Goal: Use online tool/utility: Utilize a website feature to perform a specific function

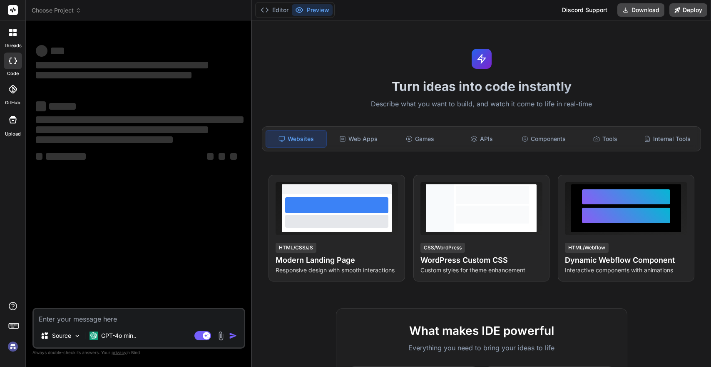
type textarea "x"
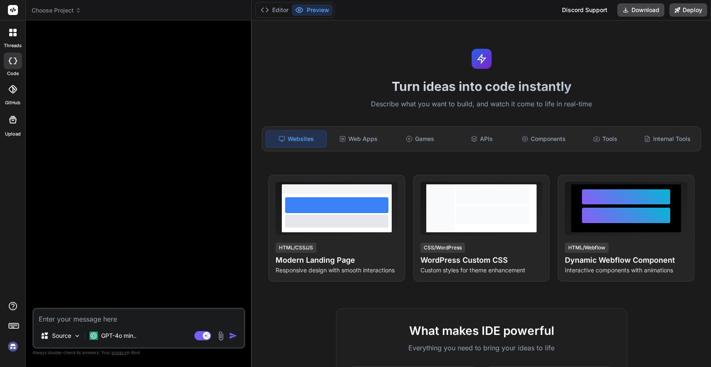
click at [12, 346] on img at bounding box center [13, 346] width 14 height 14
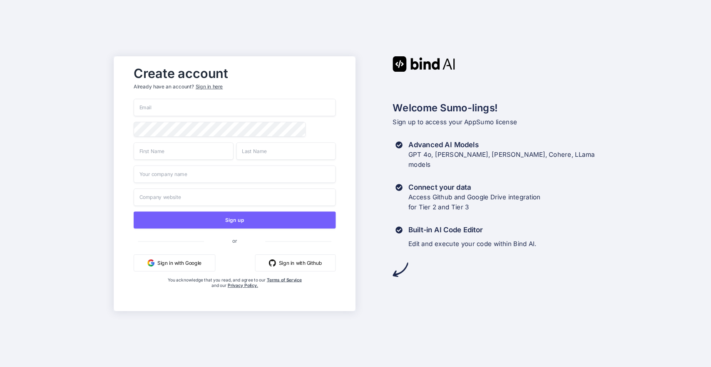
click at [213, 83] on div "Sign in here" at bounding box center [209, 86] width 27 height 7
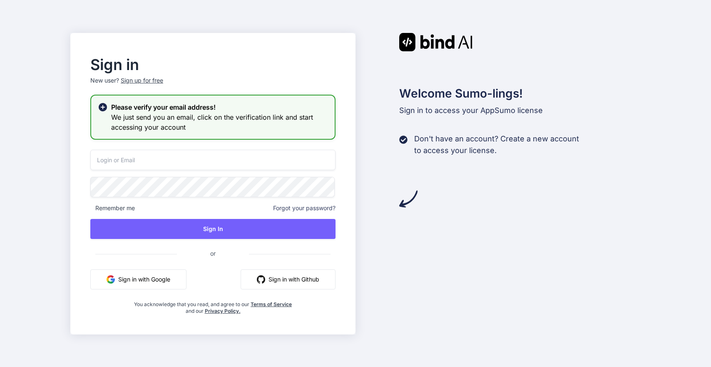
click at [191, 163] on input "email" at bounding box center [212, 160] width 245 height 20
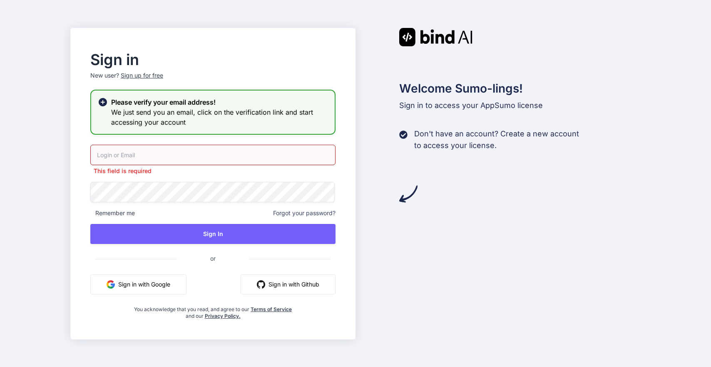
type input "hello@mrdgtl.com"
click at [217, 197] on div "hello@mrdgtl.com This field is required Remember me Forgot your password? Sign …" at bounding box center [212, 232] width 245 height 175
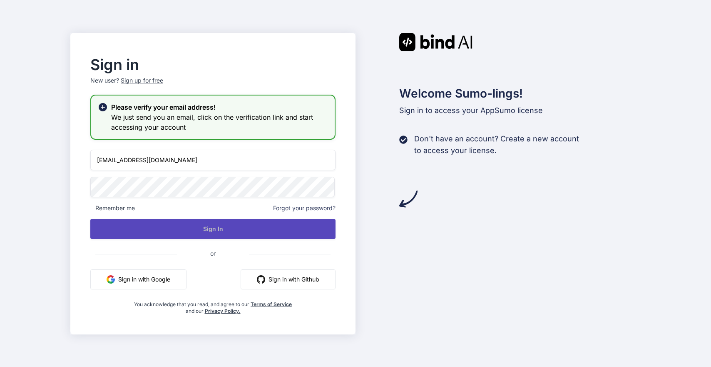
click at [263, 221] on button "Sign In" at bounding box center [212, 229] width 245 height 20
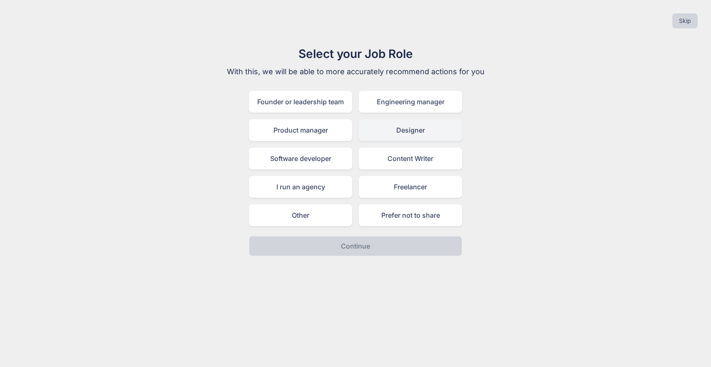
click at [380, 125] on div "Designer" at bounding box center [410, 130] width 103 height 22
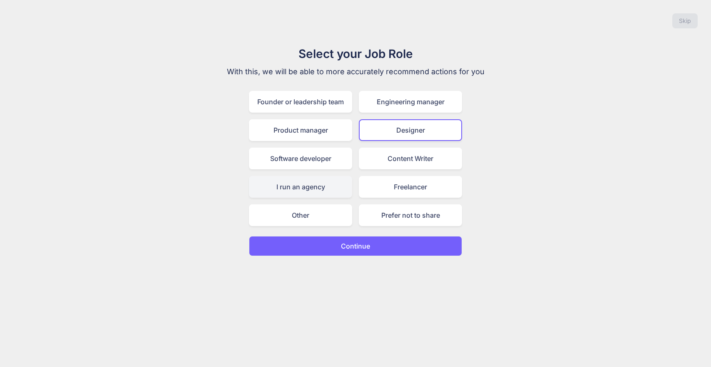
click at [299, 187] on div "I run an agency" at bounding box center [300, 187] width 103 height 22
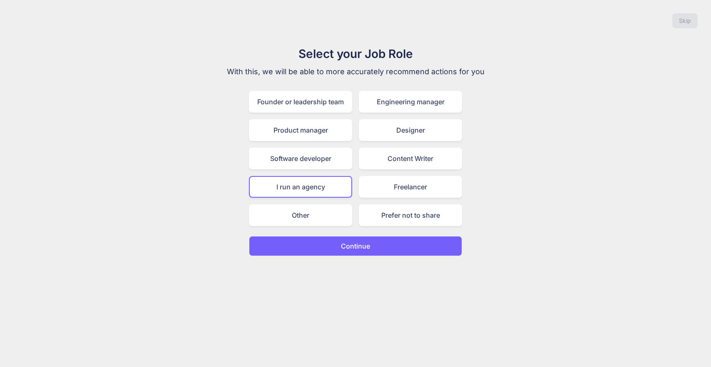
click at [387, 242] on button "Continue" at bounding box center [355, 246] width 213 height 20
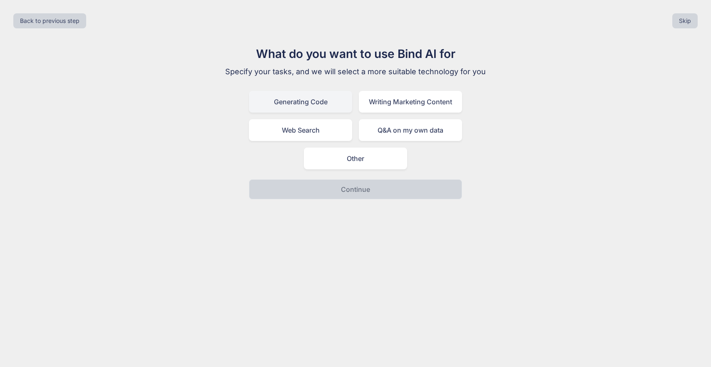
click at [309, 107] on div "Generating Code" at bounding box center [300, 102] width 103 height 22
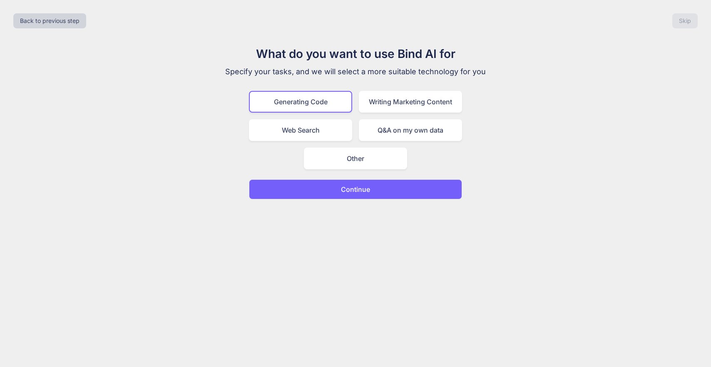
click at [358, 193] on p "Continue" at bounding box center [355, 189] width 29 height 10
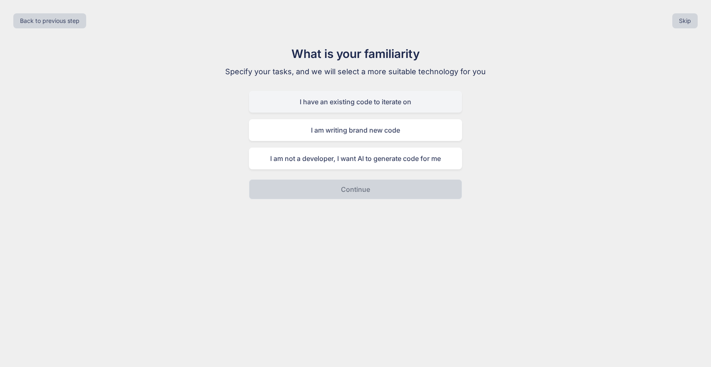
click at [406, 101] on div "I have an existing code to iterate on" at bounding box center [355, 102] width 213 height 22
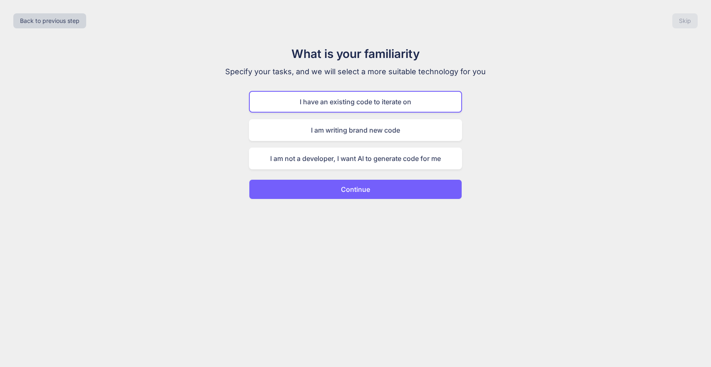
click at [413, 190] on button "Continue" at bounding box center [355, 189] width 213 height 20
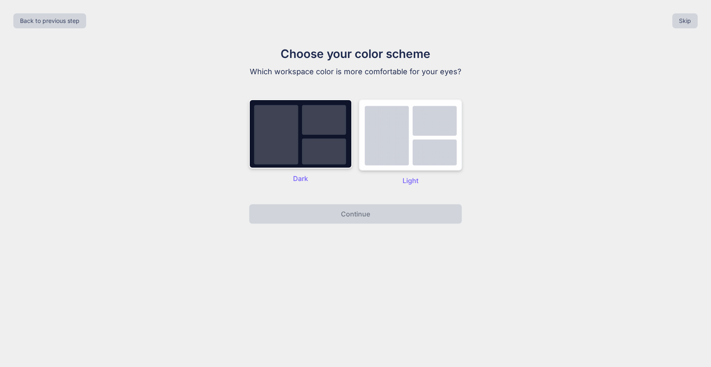
click at [409, 140] on img at bounding box center [410, 134] width 103 height 71
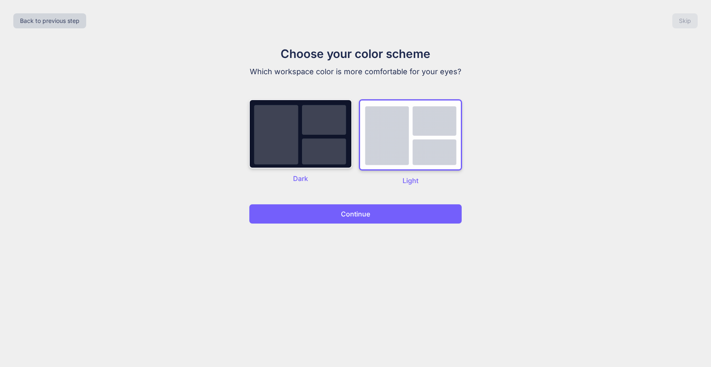
click at [325, 147] on img at bounding box center [300, 133] width 103 height 69
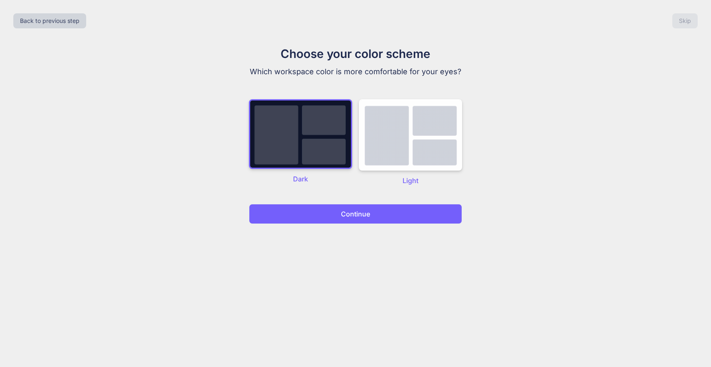
click at [429, 217] on button "Continue" at bounding box center [355, 214] width 213 height 20
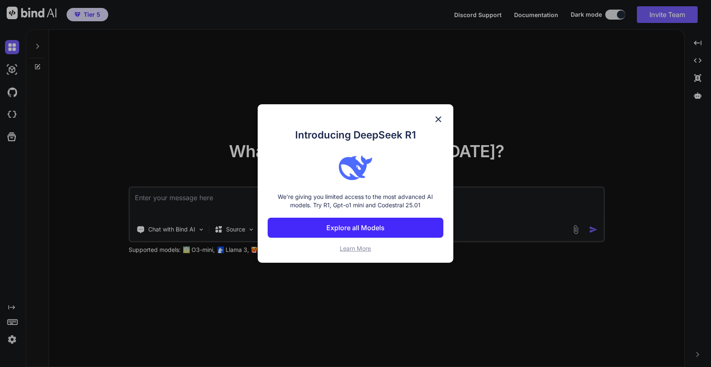
click at [381, 228] on p "Explore all Models" at bounding box center [356, 227] width 58 height 10
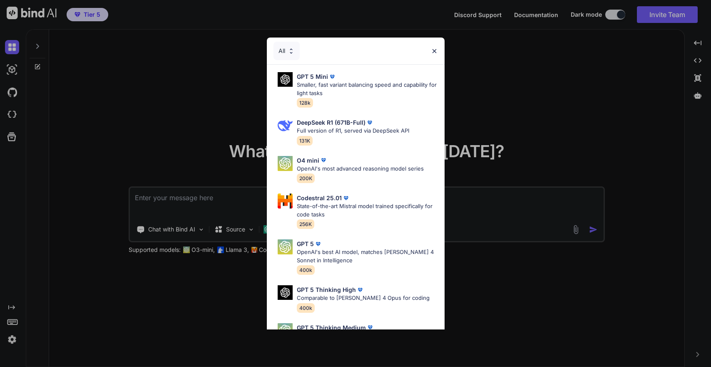
click at [432, 47] on img at bounding box center [434, 50] width 7 height 7
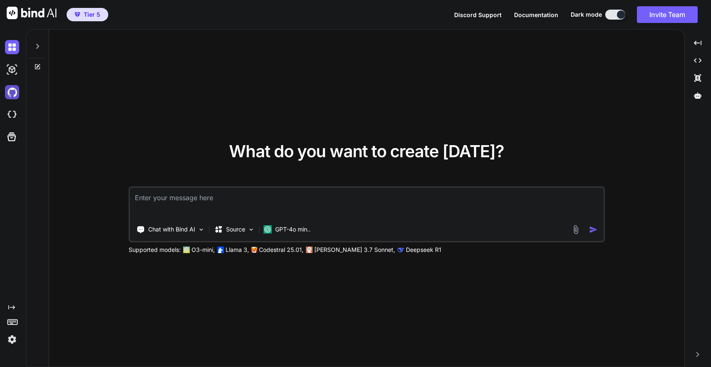
click at [12, 87] on img at bounding box center [12, 92] width 14 height 14
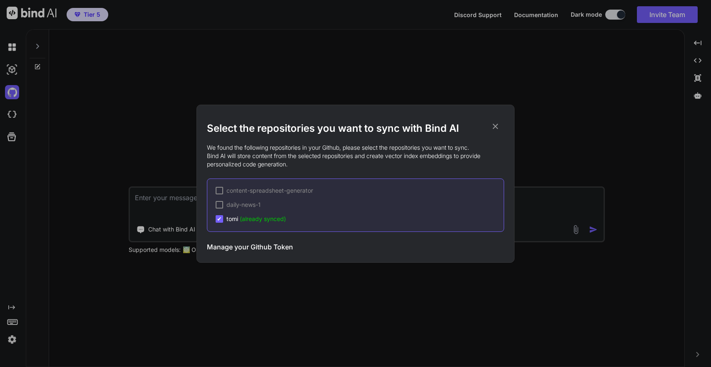
click at [251, 248] on h3 "Manage your Github Token" at bounding box center [250, 247] width 86 height 10
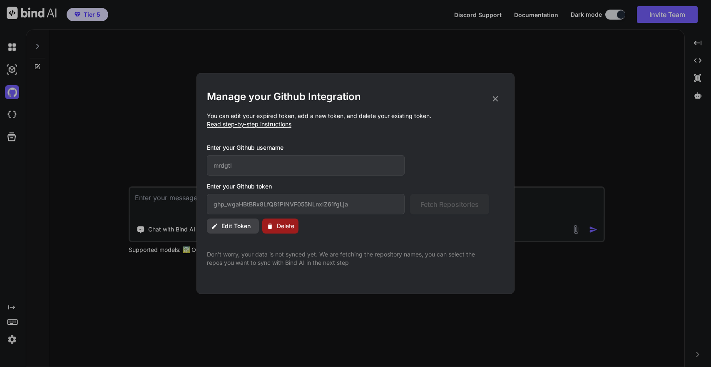
click at [497, 96] on icon at bounding box center [495, 98] width 9 height 9
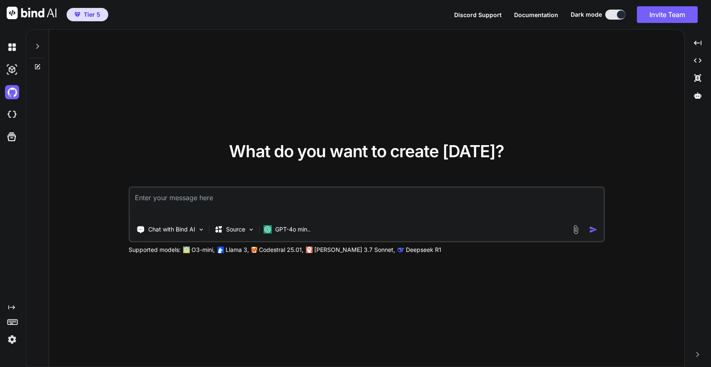
click at [37, 65] on icon at bounding box center [37, 66] width 7 height 7
click at [38, 66] on icon at bounding box center [38, 66] width 4 height 4
click at [40, 44] on icon at bounding box center [37, 46] width 7 height 7
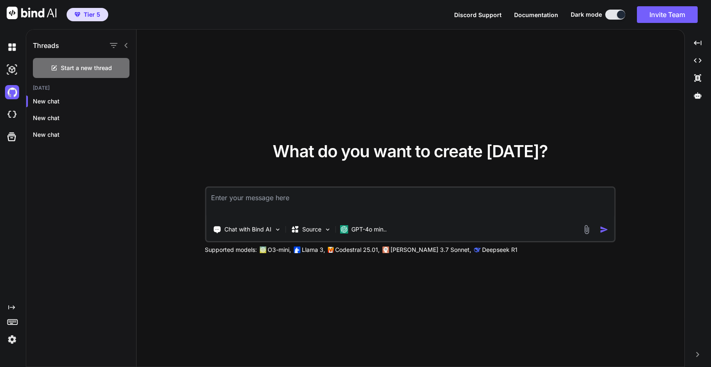
click at [12, 306] on icon "Created with Pixso." at bounding box center [11, 307] width 7 height 7
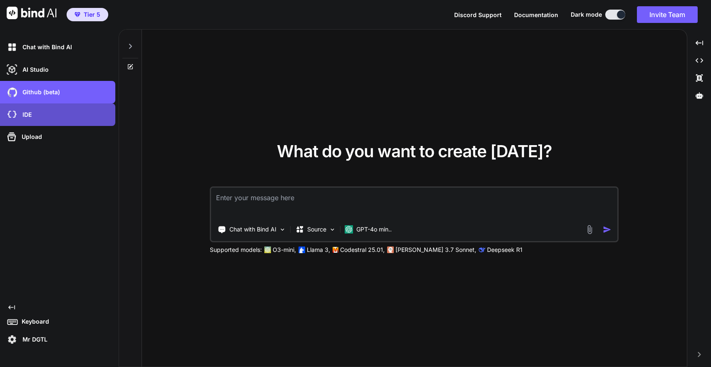
click at [52, 114] on div "IDE" at bounding box center [60, 114] width 110 height 14
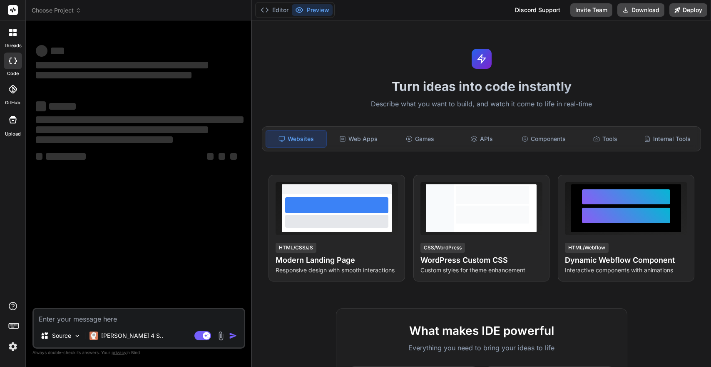
click at [11, 10] on icon at bounding box center [13, 9] width 6 height 5
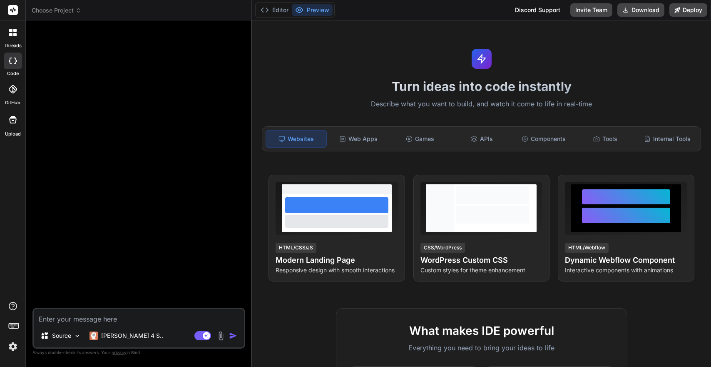
click at [15, 38] on div at bounding box center [12, 32] width 17 height 17
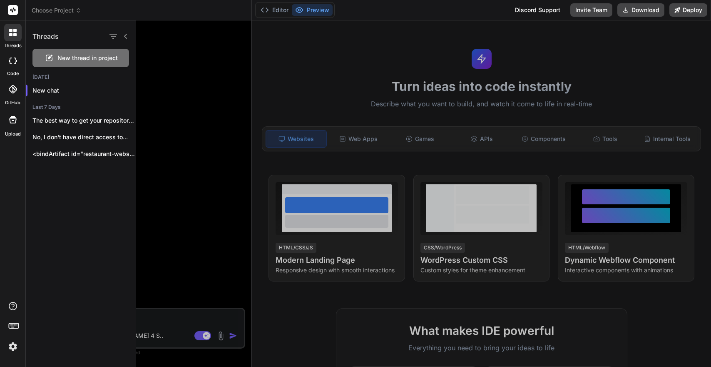
click at [11, 8] on icon at bounding box center [13, 9] width 6 height 5
click at [15, 7] on rect at bounding box center [13, 10] width 10 height 10
click at [63, 5] on header "Choose Project Created with Pixso." at bounding box center [139, 10] width 226 height 20
click at [66, 9] on span "Choose Project" at bounding box center [57, 10] width 50 height 8
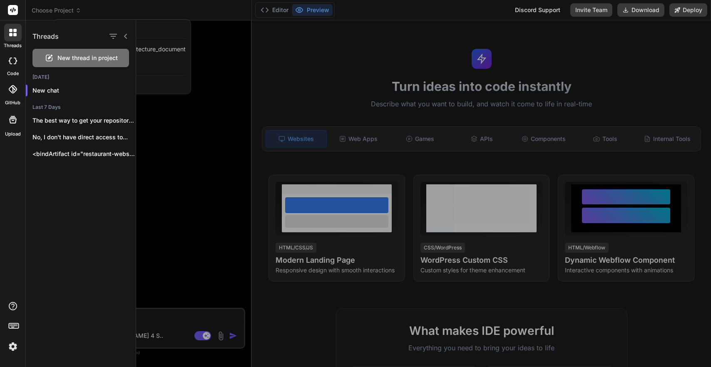
click at [175, 72] on div at bounding box center [423, 193] width 575 height 346
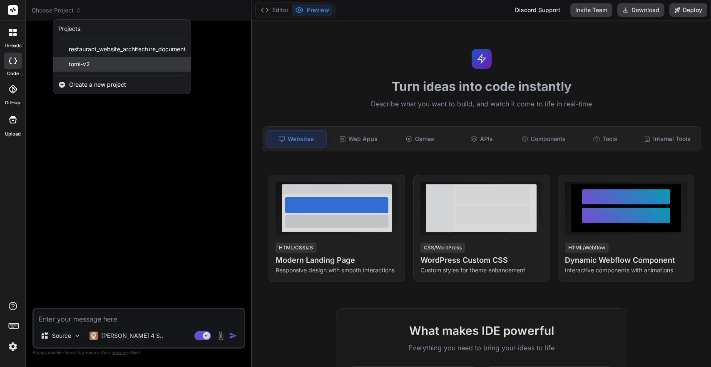
click at [101, 65] on div "tomi-v2" at bounding box center [121, 64] width 137 height 15
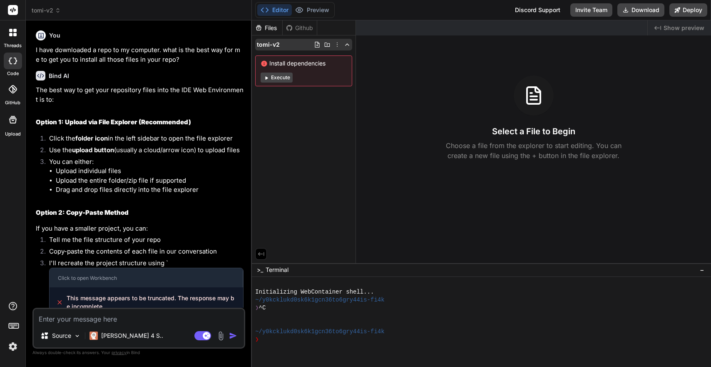
click at [315, 43] on icon at bounding box center [317, 45] width 5 height 6
click at [450, 294] on div "Initializing WebContainer shell..." at bounding box center [478, 292] width 446 height 8
click at [164, 314] on textarea at bounding box center [139, 316] width 210 height 15
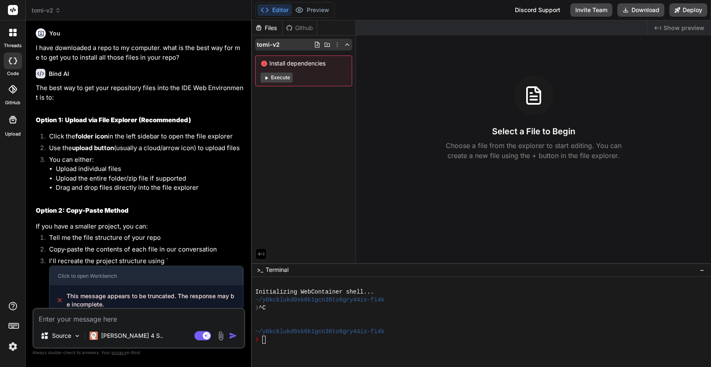
click at [324, 43] on icon at bounding box center [327, 44] width 7 height 7
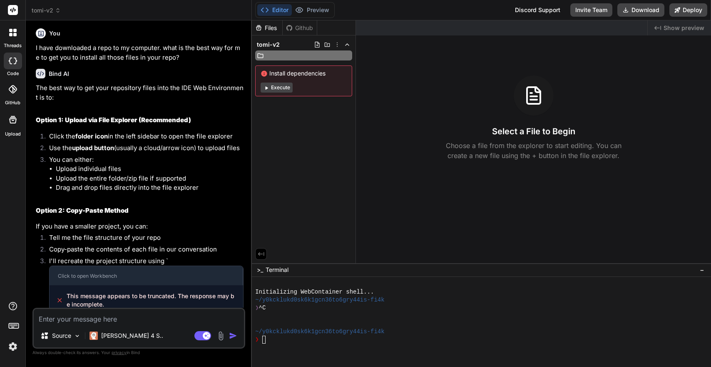
click at [289, 86] on div "tomi-v2 Install dependencies Execute" at bounding box center [304, 67] width 104 height 64
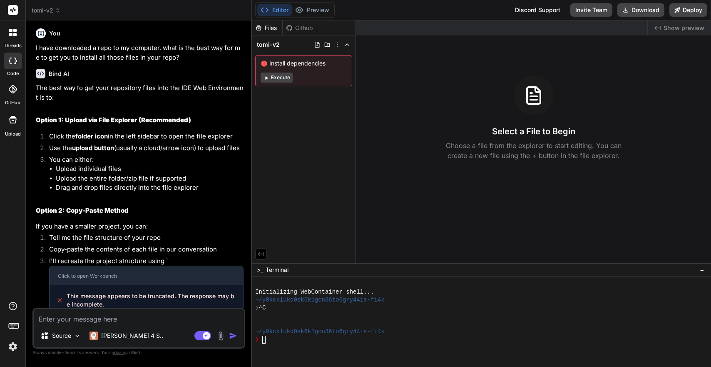
click at [282, 79] on button "Execute" at bounding box center [277, 77] width 32 height 10
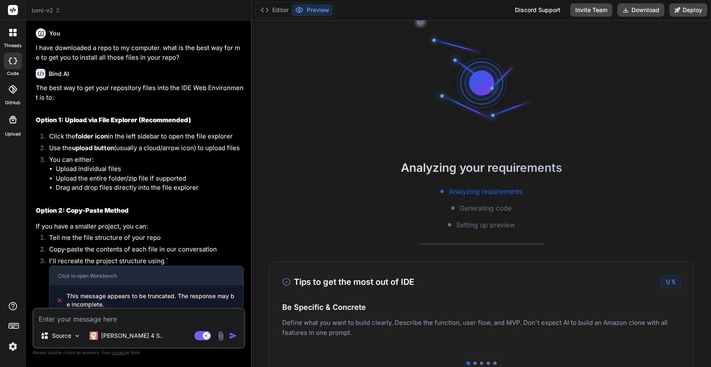
scroll to position [103, 0]
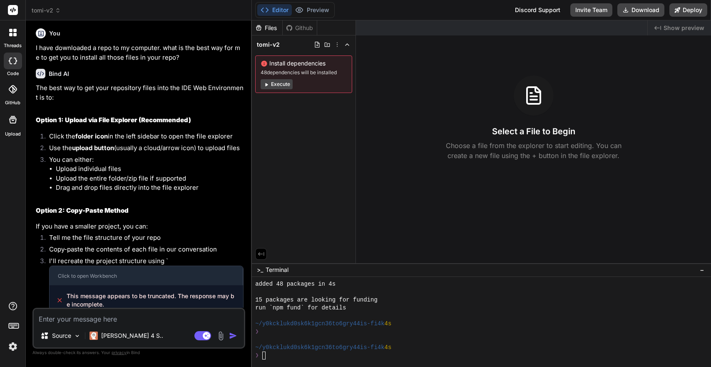
click at [299, 29] on div "Github" at bounding box center [300, 28] width 34 height 8
click at [296, 28] on div "Github" at bounding box center [300, 28] width 34 height 8
click at [277, 28] on div "Files" at bounding box center [267, 28] width 30 height 8
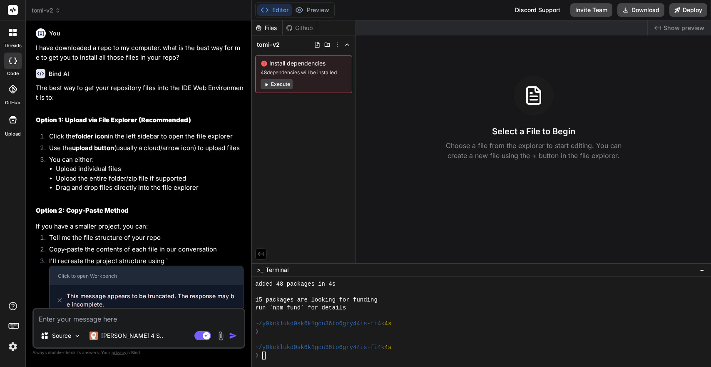
click at [269, 27] on div "Files" at bounding box center [267, 28] width 30 height 8
click at [50, 340] on div "Source" at bounding box center [60, 335] width 47 height 17
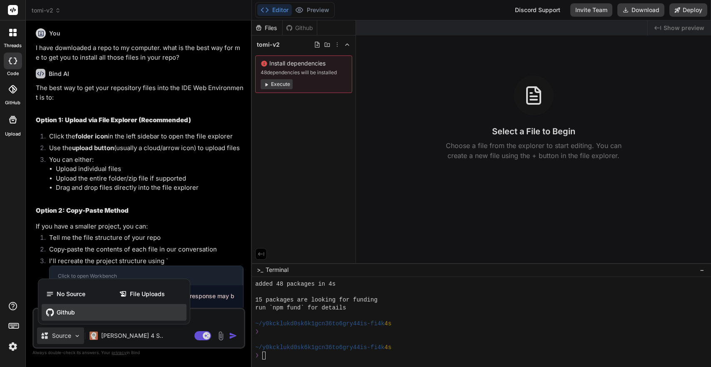
click at [62, 312] on span "Github" at bounding box center [66, 312] width 18 height 8
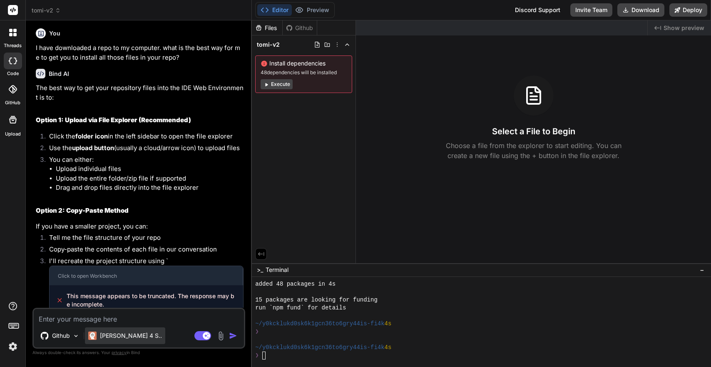
click at [107, 334] on p "[PERSON_NAME] 4 S.." at bounding box center [131, 335] width 62 height 8
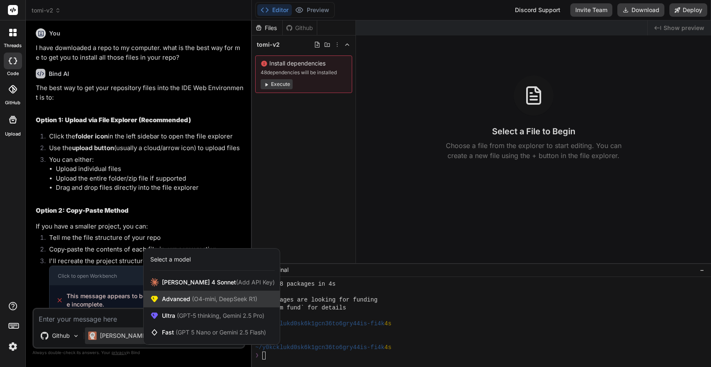
click at [185, 298] on span "Advanced (O4-mini, DeepSeek R1)" at bounding box center [209, 298] width 95 height 8
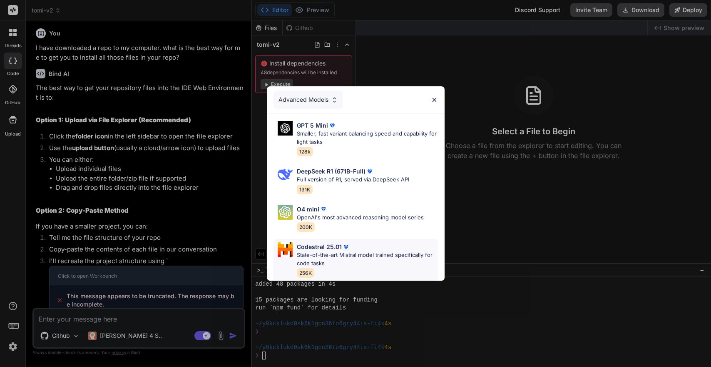
click at [314, 247] on p "Codestral 25.01" at bounding box center [319, 246] width 45 height 9
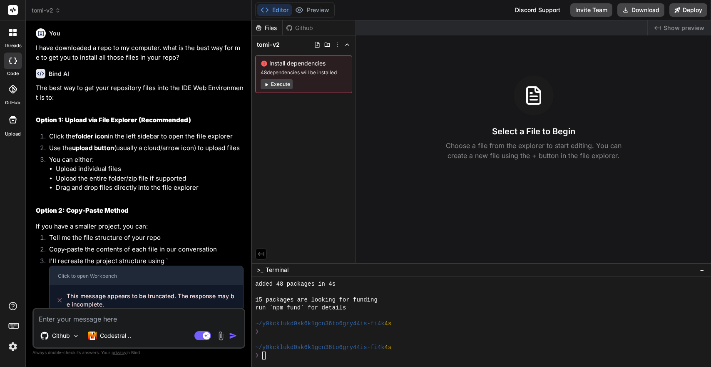
click at [279, 82] on button "Execute" at bounding box center [277, 84] width 32 height 10
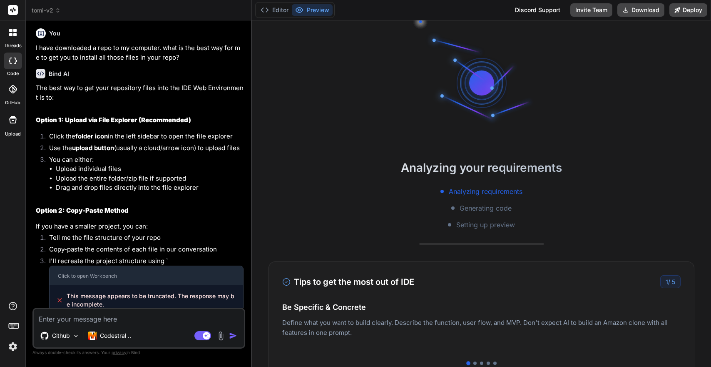
scroll to position [198, 0]
type textarea "x"
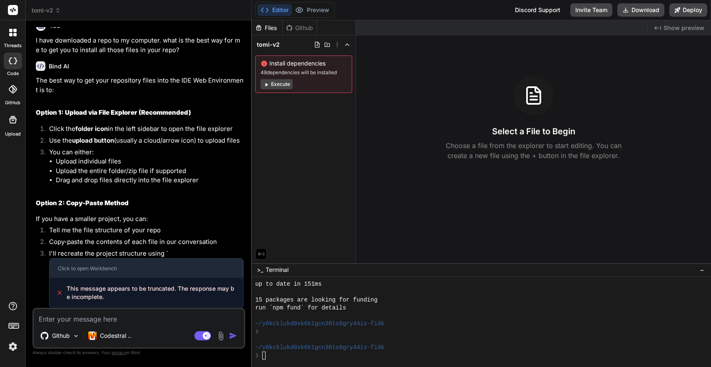
scroll to position [10, 0]
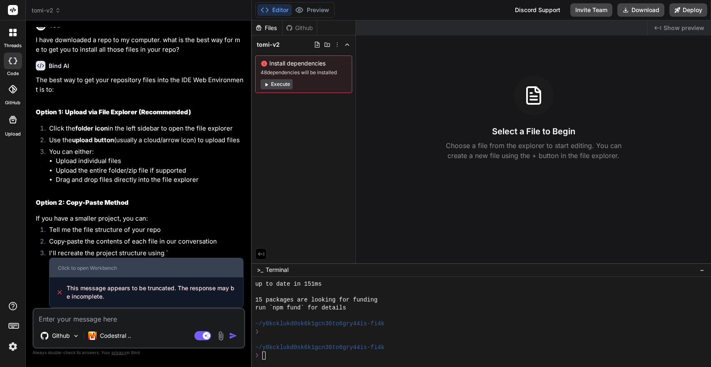
click at [82, 262] on div "Click to open Workbench" at bounding box center [146, 267] width 193 height 19
click at [92, 269] on div "Click to open Workbench" at bounding box center [146, 267] width 177 height 7
